Goal: Information Seeking & Learning: Learn about a topic

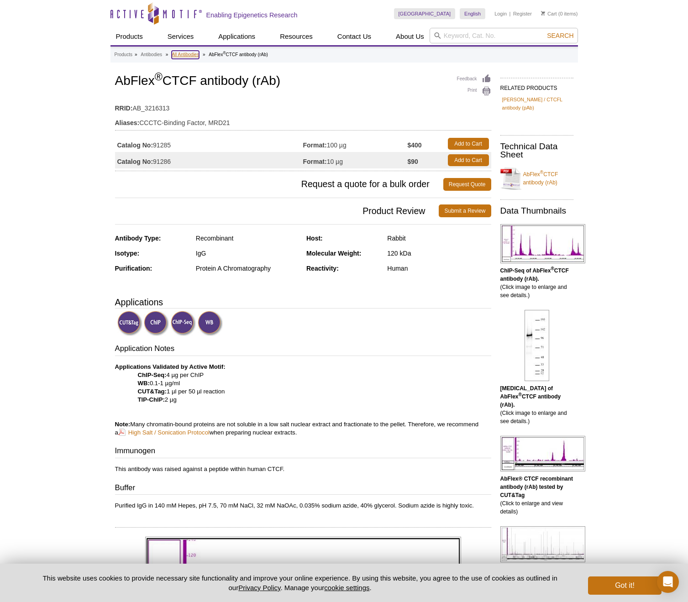
click at [188, 55] on link "All Antibodies" at bounding box center [185, 55] width 27 height 8
click at [180, 57] on link "All Antibodies" at bounding box center [185, 55] width 27 height 8
click at [625, 587] on button "Got it!" at bounding box center [624, 585] width 73 height 18
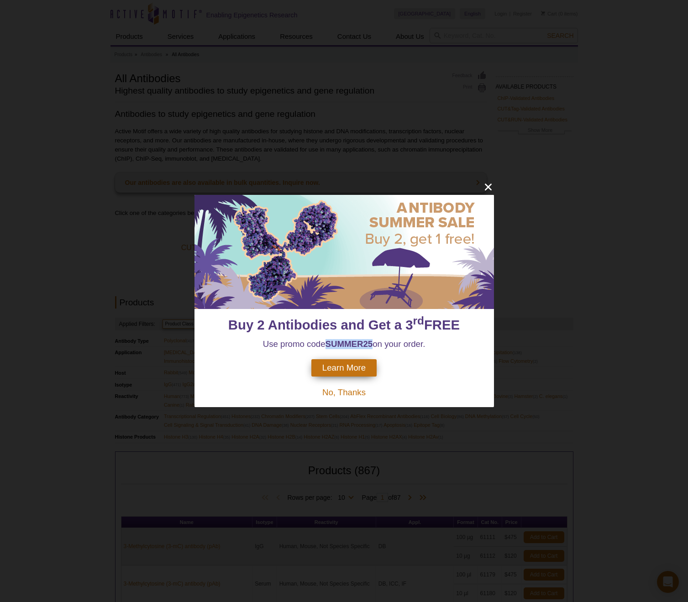
drag, startPoint x: 327, startPoint y: 345, endPoint x: 371, endPoint y: 343, distance: 44.8
click at [371, 343] on strong "SUMMER25" at bounding box center [348, 344] width 47 height 10
copy strong "SUMMER25"
click at [490, 178] on div "Buy 2 Antibodies and Get a 3 rd FREE Use promo code SUMMER25 on your order. Lea…" at bounding box center [344, 301] width 688 height 602
click at [484, 184] on link "Our antibodies are also available in bulk quantities. Inquire now." at bounding box center [300, 182] width 371 height 20
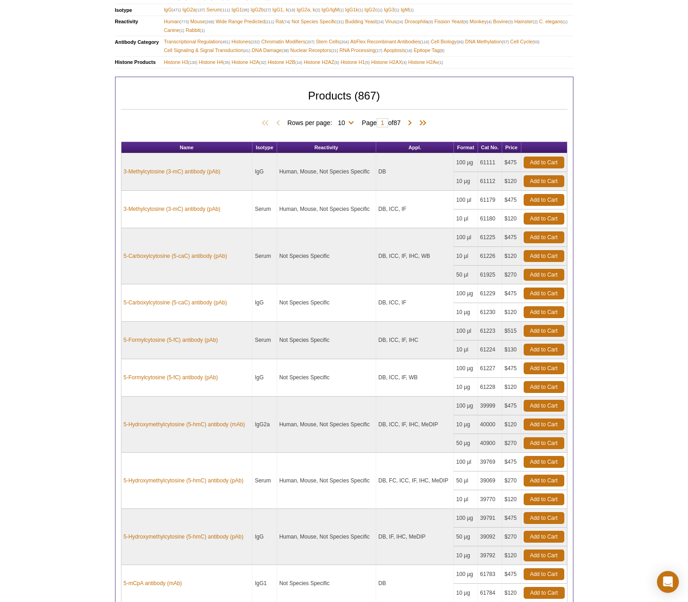
scroll to position [375, 0]
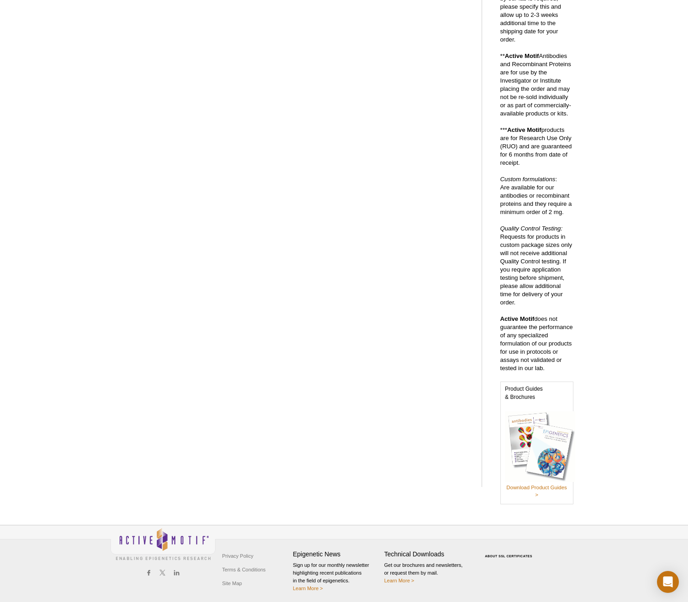
scroll to position [221, 0]
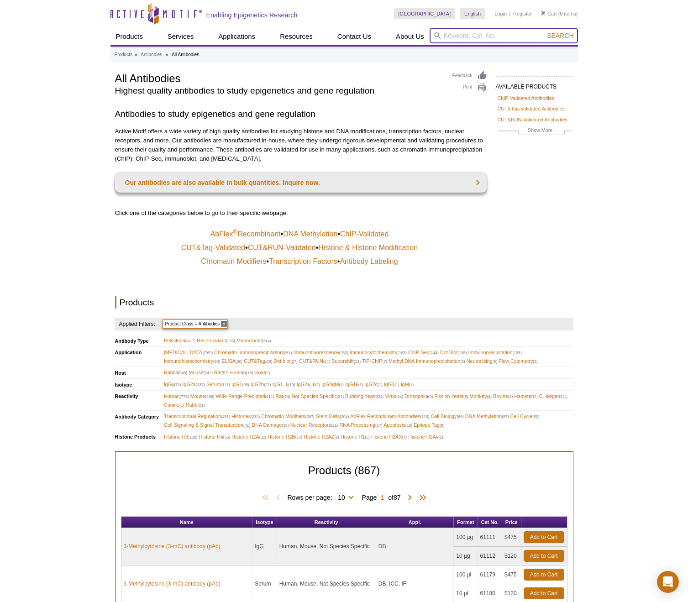
click at [507, 34] on input "search" at bounding box center [503, 36] width 148 height 16
type input "IgG control"
click at [544, 31] on button "Search" at bounding box center [560, 35] width 32 height 8
click at [170, 436] on span "Histone H3 (130)" at bounding box center [181, 437] width 34 height 9
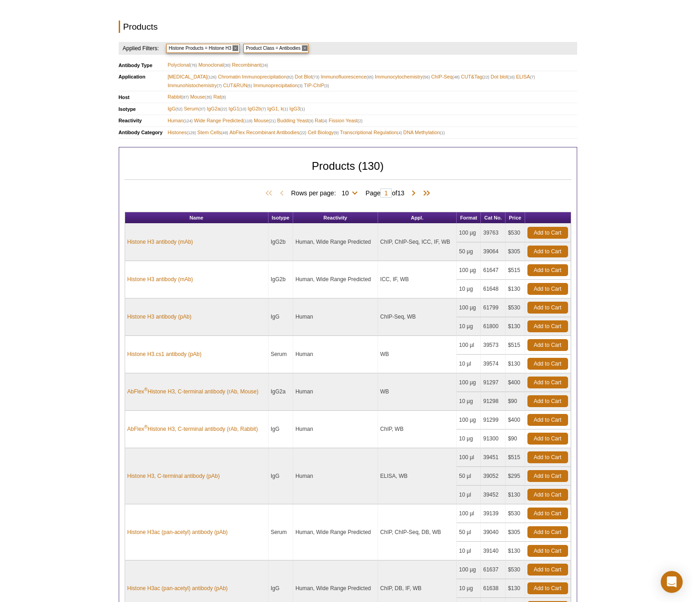
scroll to position [484, 0]
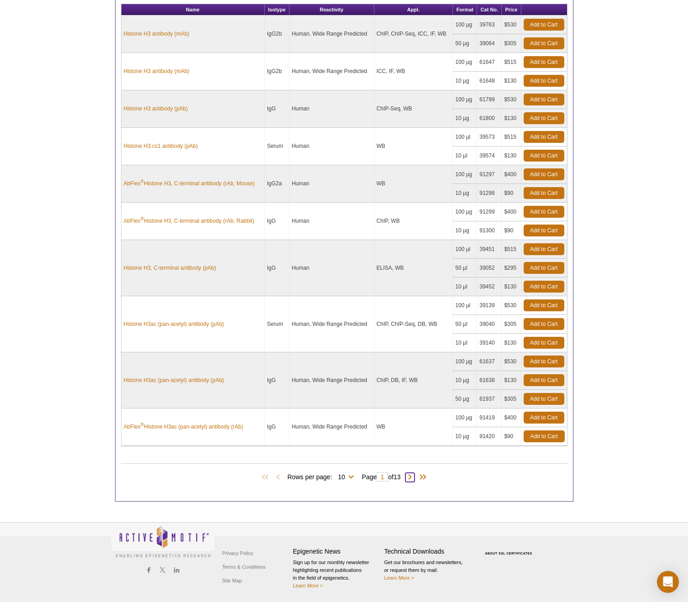
click at [414, 479] on span at bounding box center [409, 477] width 9 height 9
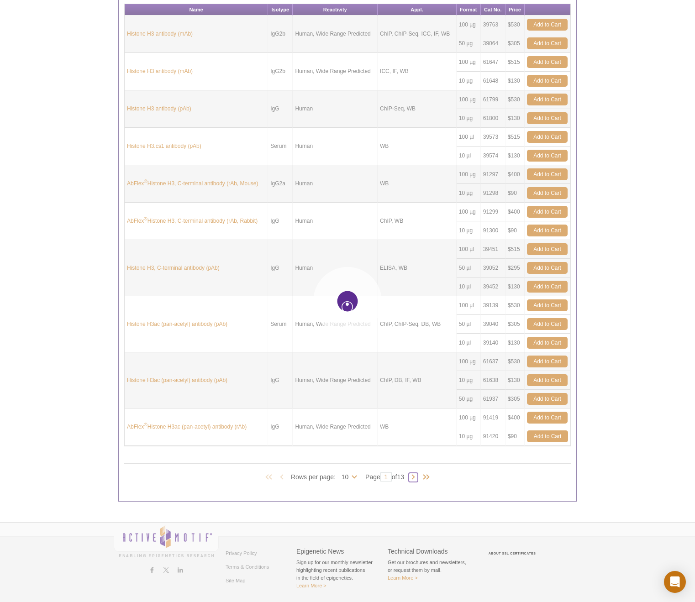
type input "2"
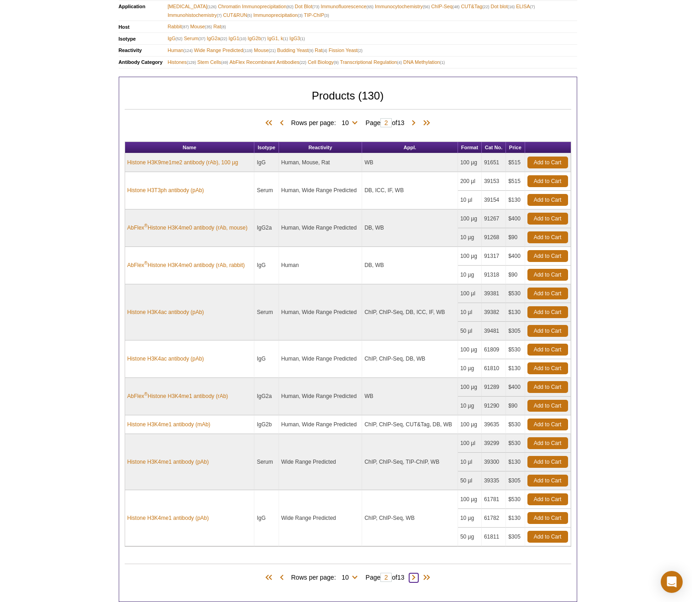
scroll to position [446, 0]
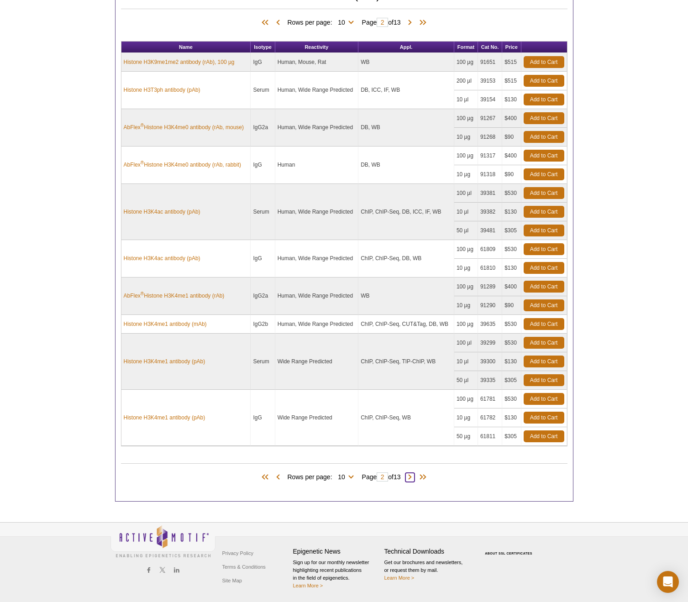
click at [412, 475] on span at bounding box center [409, 477] width 9 height 9
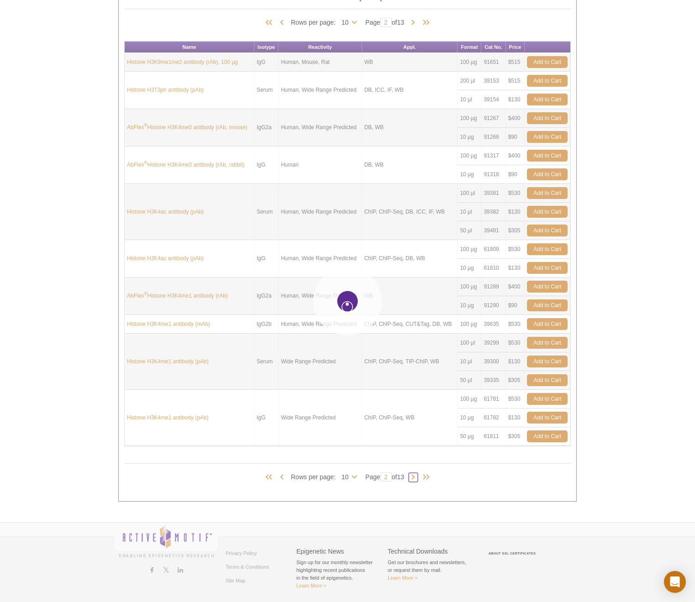
type input "3"
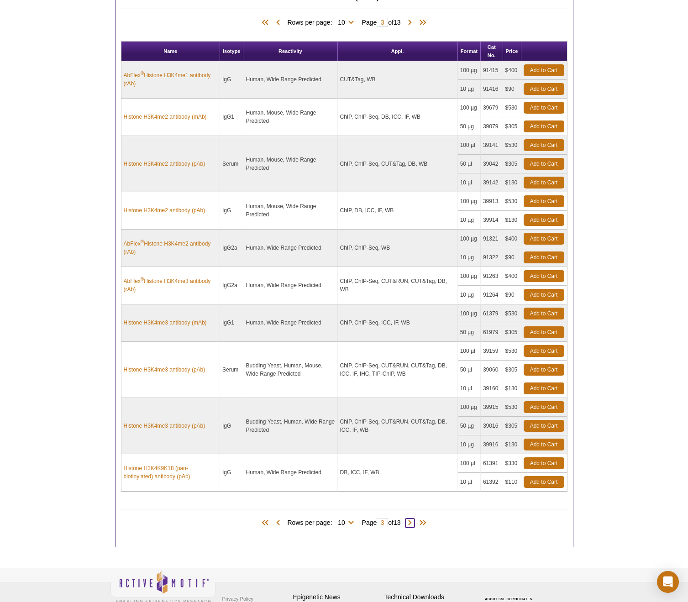
click at [414, 523] on span at bounding box center [409, 522] width 9 height 9
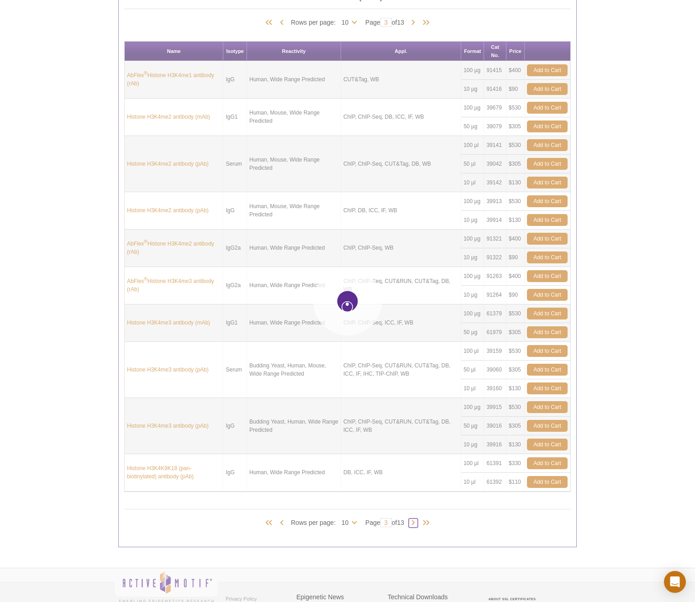
type input "4"
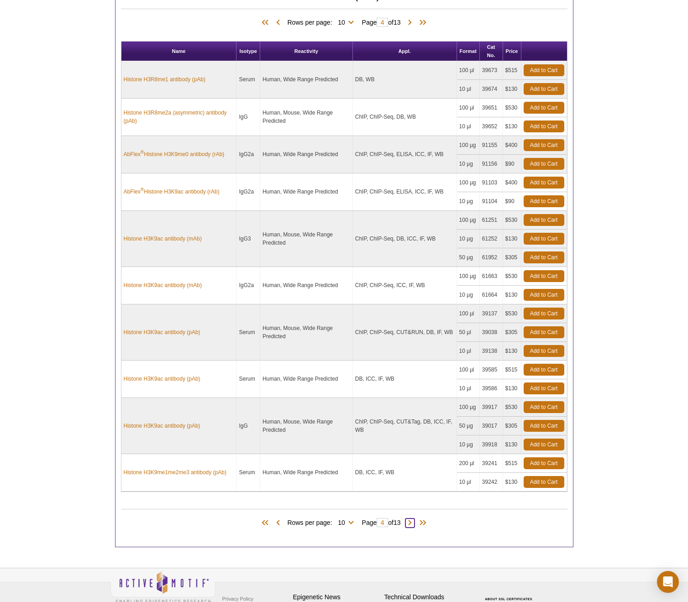
click at [414, 522] on span at bounding box center [409, 522] width 9 height 9
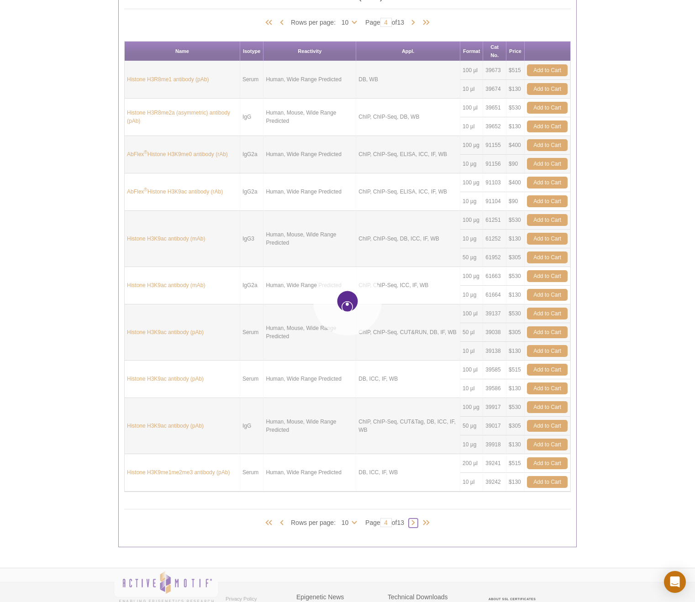
type input "5"
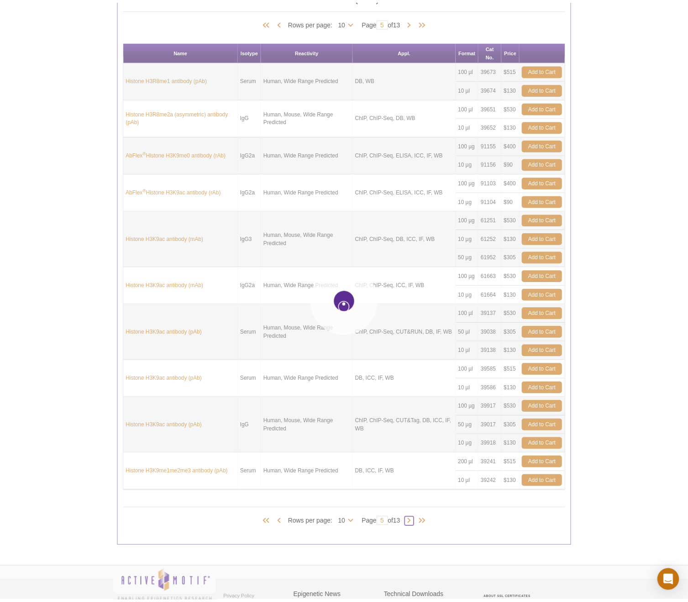
scroll to position [409, 0]
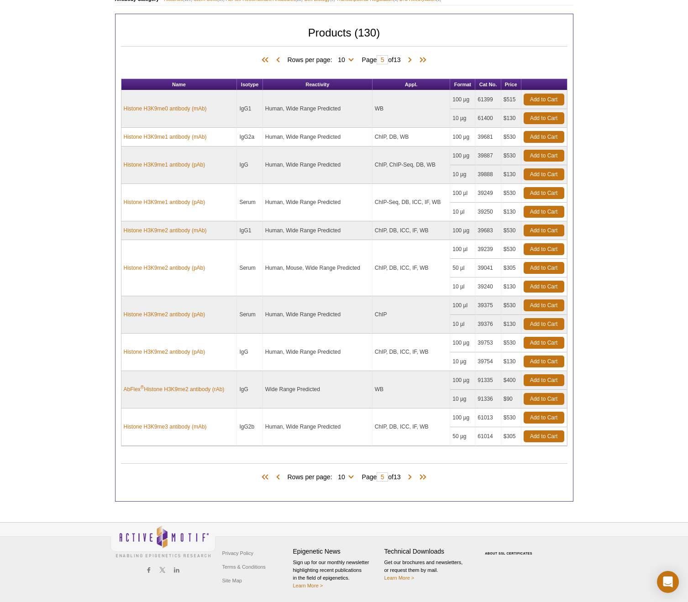
click at [414, 522] on div "Privacy Policy Terms & Conditions Site Map Epigenetic News Sign up for our mont…" at bounding box center [344, 562] width 688 height 80
click at [414, 475] on span at bounding box center [409, 477] width 9 height 9
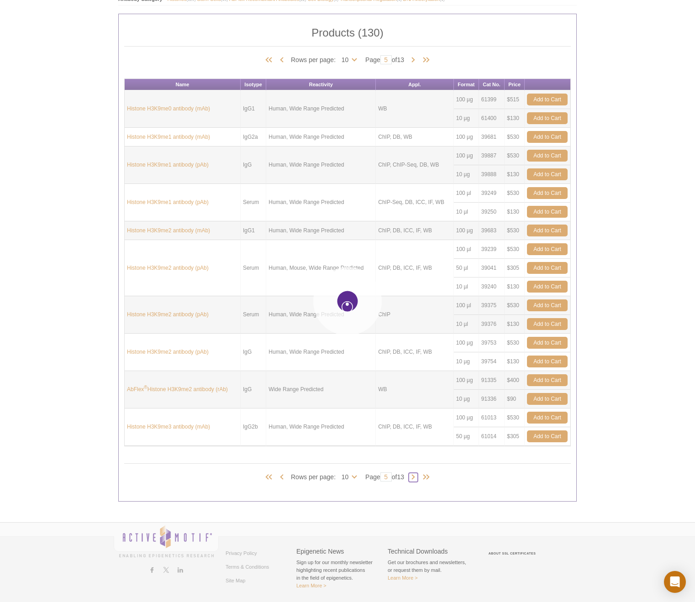
type input "6"
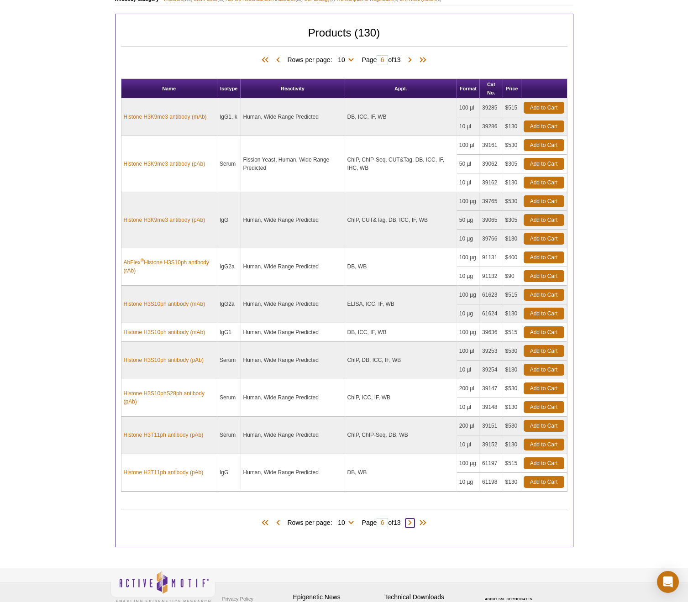
click at [409, 520] on span at bounding box center [409, 522] width 9 height 9
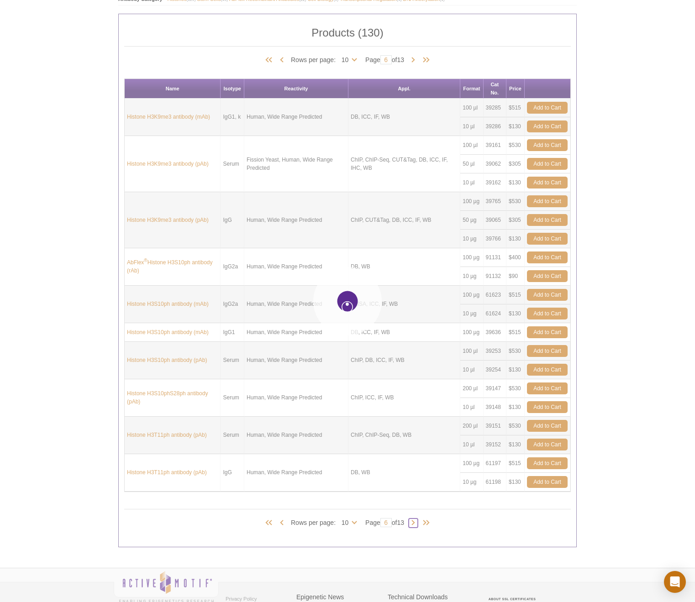
type input "7"
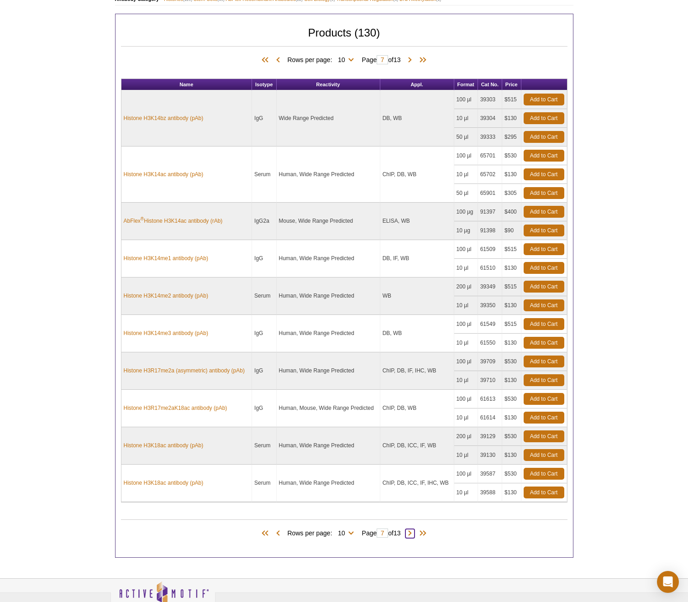
click at [412, 534] on span at bounding box center [409, 533] width 9 height 9
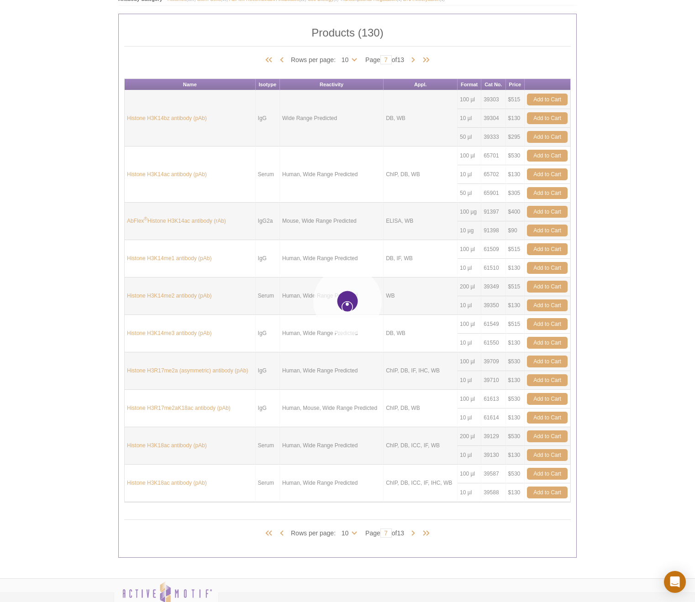
type input "8"
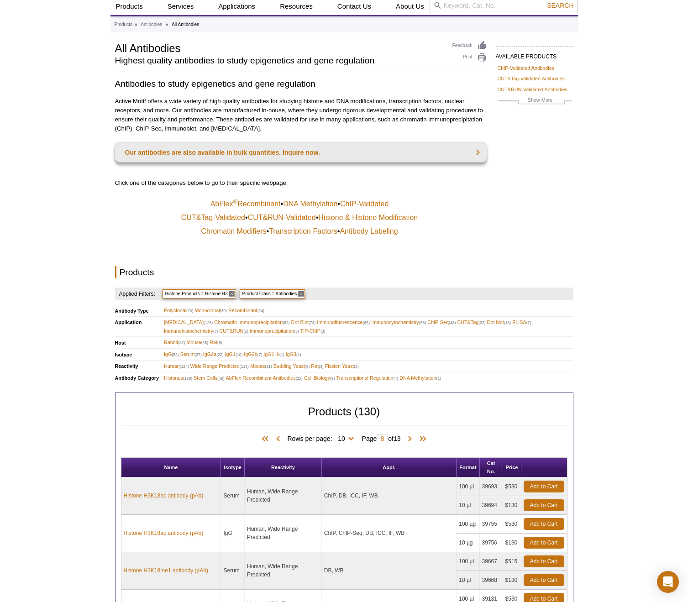
scroll to position [0, 0]
